Goal: Transaction & Acquisition: Purchase product/service

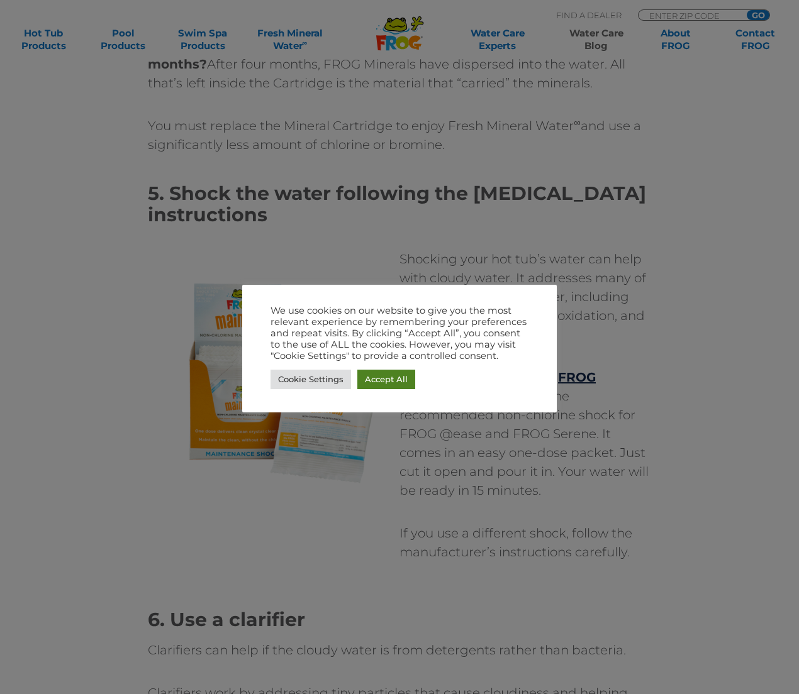
click at [388, 377] on link "Accept All" at bounding box center [386, 379] width 58 height 19
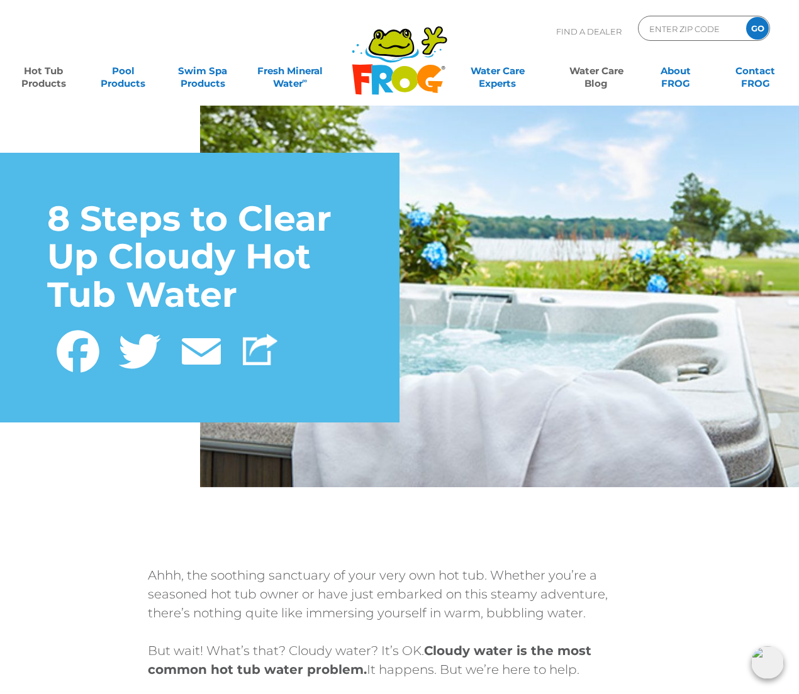
click at [42, 75] on link "Hot Tub Products" at bounding box center [44, 70] width 62 height 25
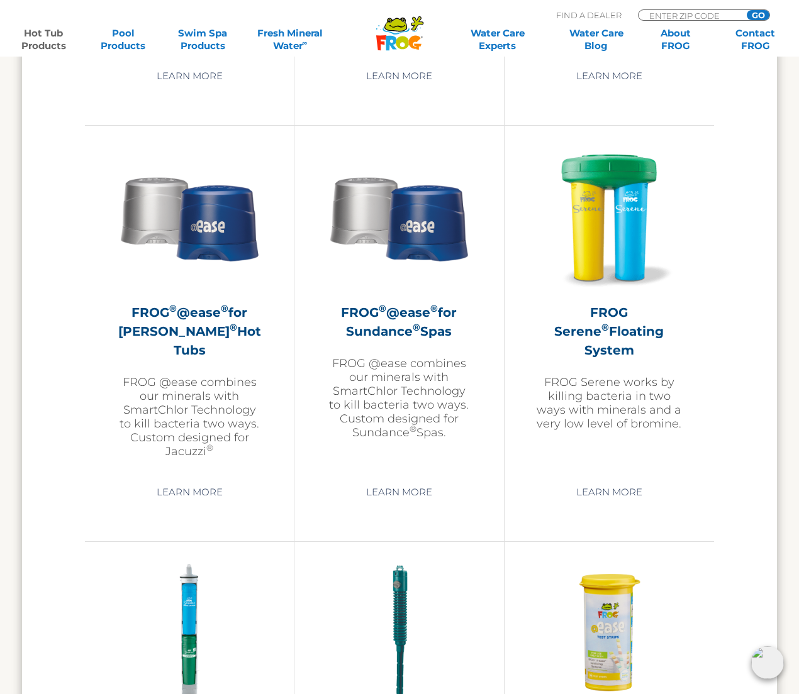
scroll to position [2150, 0]
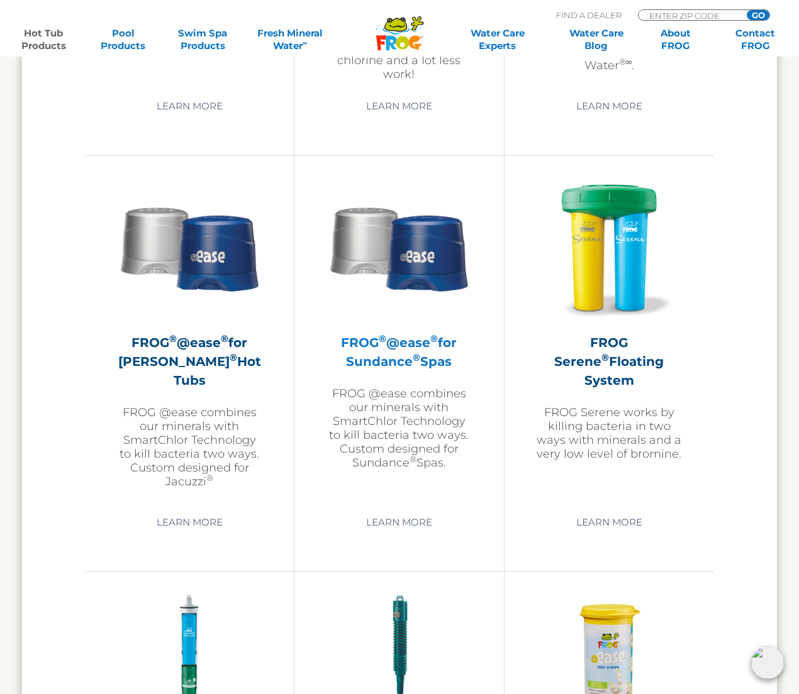
click at [416, 364] on sup "®" at bounding box center [417, 358] width 8 height 12
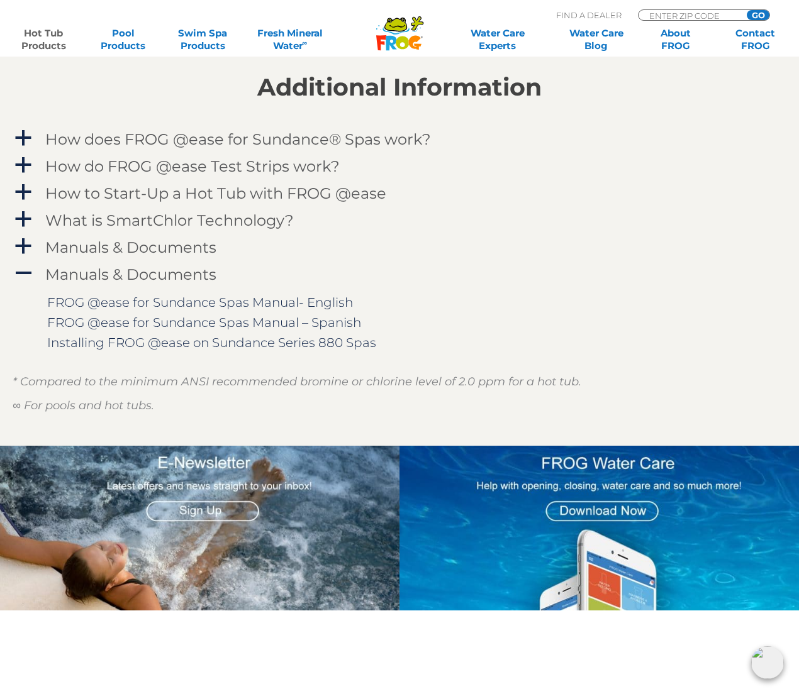
scroll to position [1150, 0]
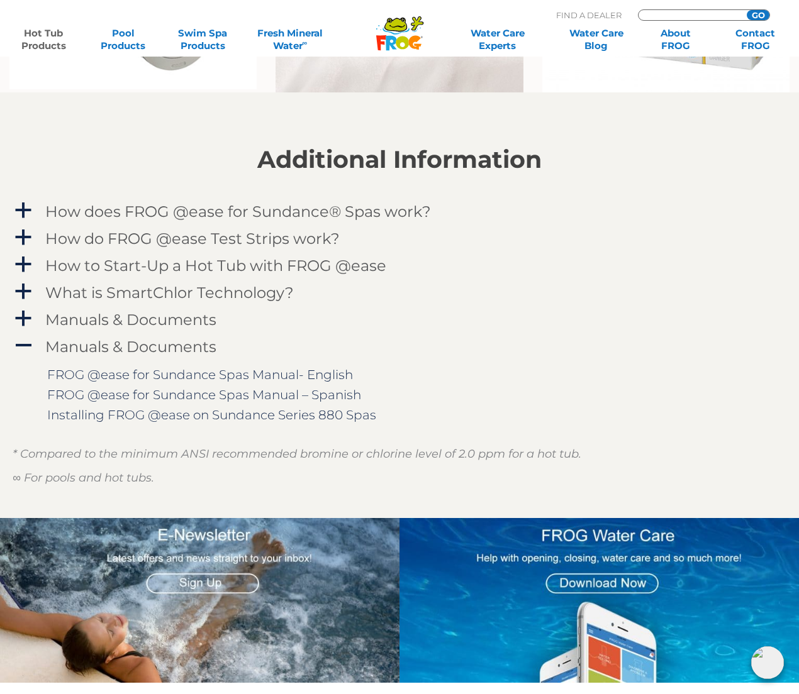
click at [667, 13] on input "Zip Code Form" at bounding box center [690, 15] width 85 height 11
click at [758, 15] on input "GO" at bounding box center [758, 15] width 23 height 10
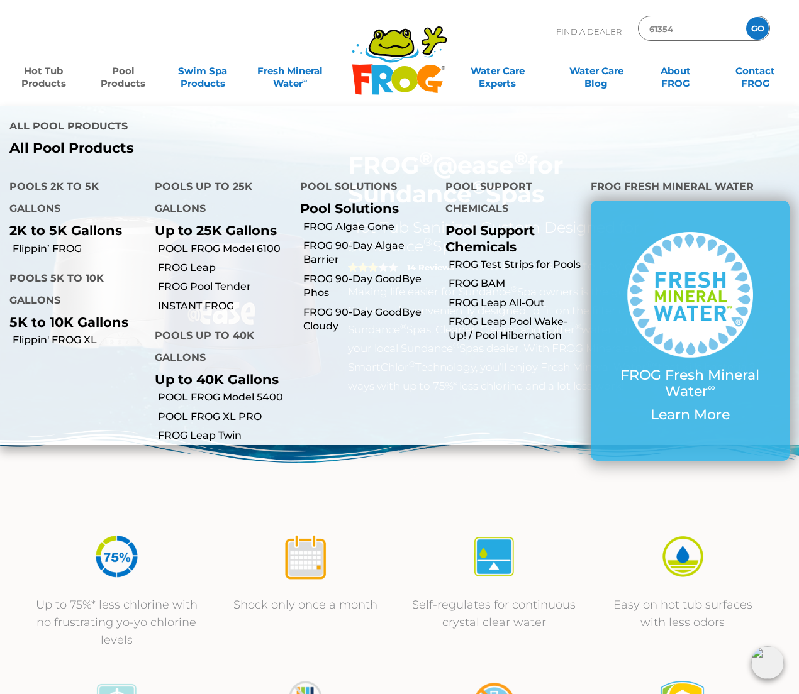
scroll to position [0, 0]
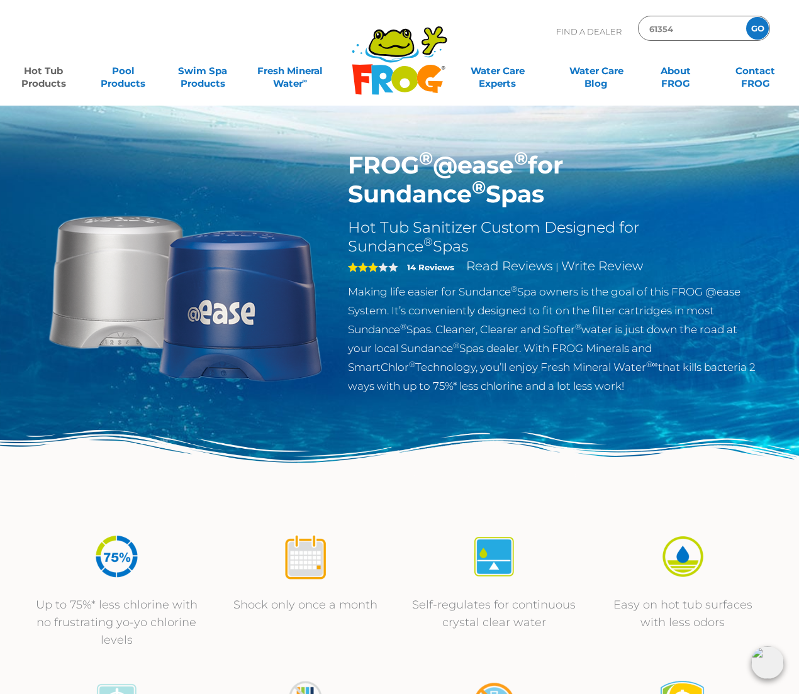
drag, startPoint x: 687, startPoint y: 24, endPoint x: 630, endPoint y: 25, distance: 56.6
click at [630, 25] on div "Find A Dealer 61354 GO" at bounding box center [663, 35] width 214 height 38
type input "catal"
click at [757, 28] on input "GO" at bounding box center [757, 28] width 23 height 23
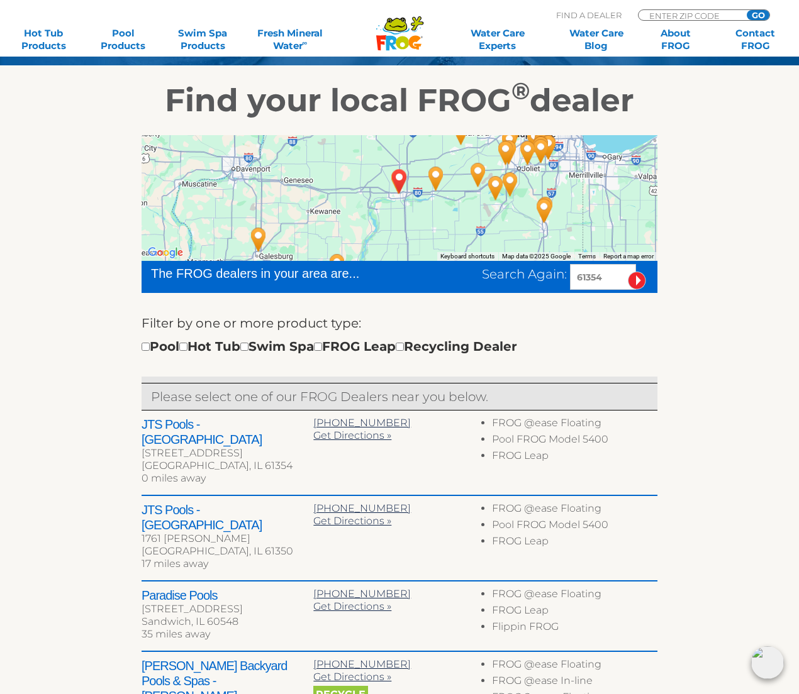
scroll to position [177, 0]
click at [389, 348] on div "Pool Hot Tub Swim Spa FROG Leap Recycling Dealer" at bounding box center [330, 347] width 376 height 20
drag, startPoint x: 389, startPoint y: 347, endPoint x: 406, endPoint y: 302, distance: 47.6
click at [389, 345] on div "Pool Hot Tub Swim Spa FROG Leap Recycling Dealer" at bounding box center [330, 347] width 376 height 20
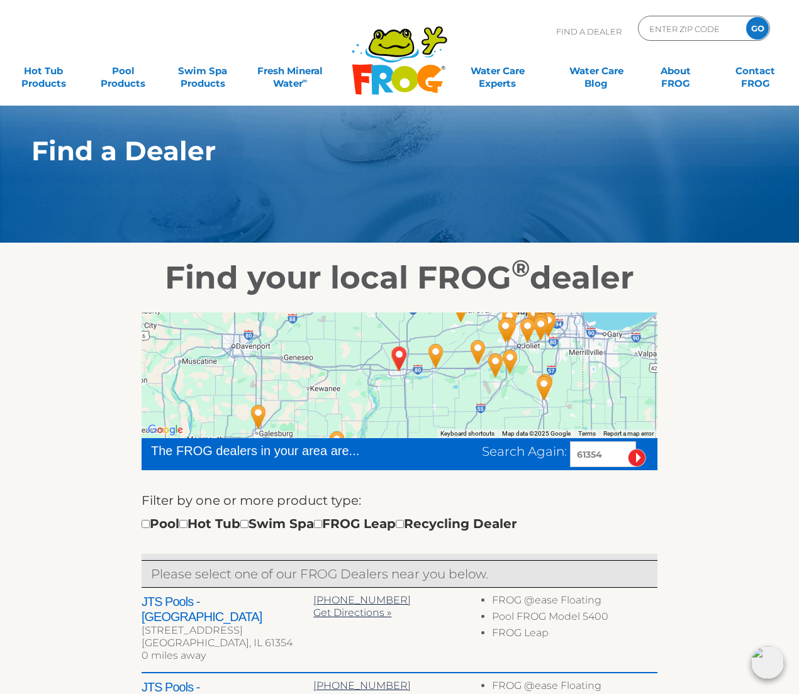
scroll to position [0, 0]
